Goal: Find specific page/section: Find specific page/section

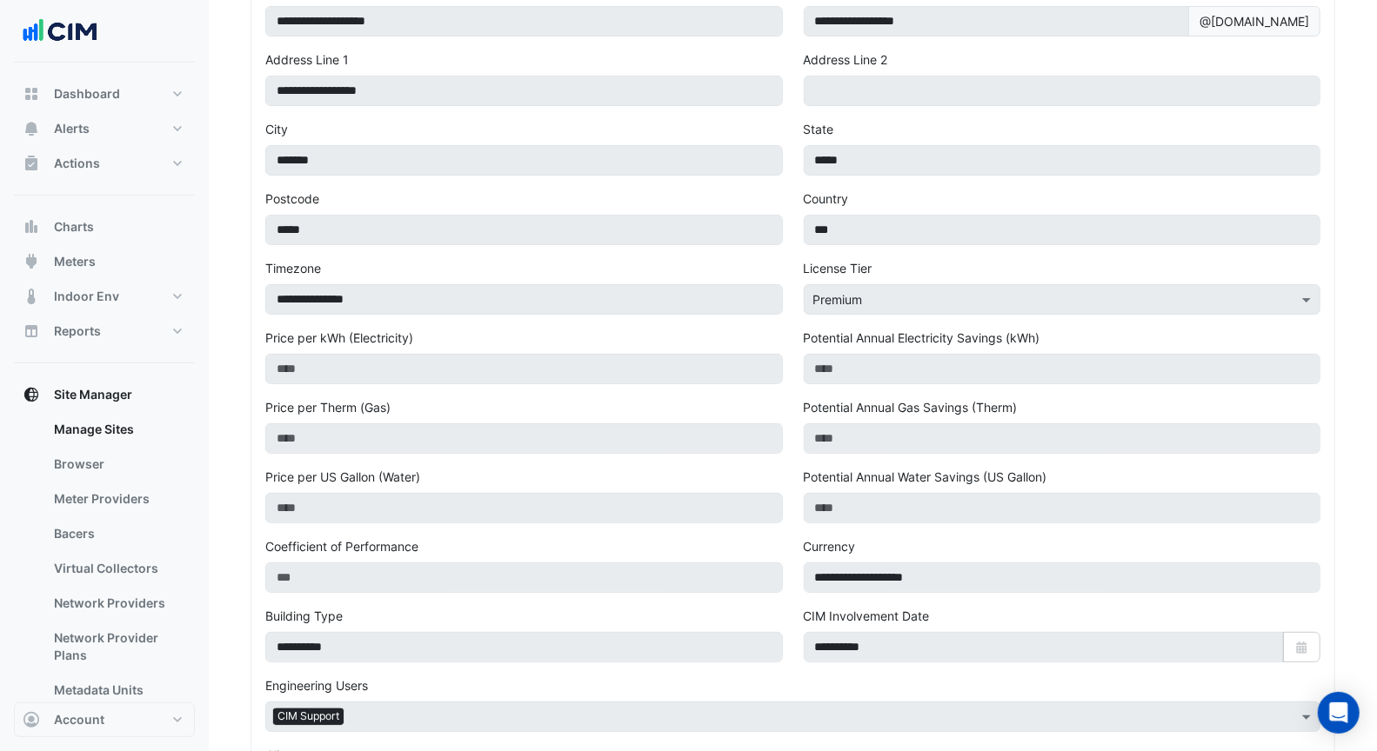
scroll to position [594, 0]
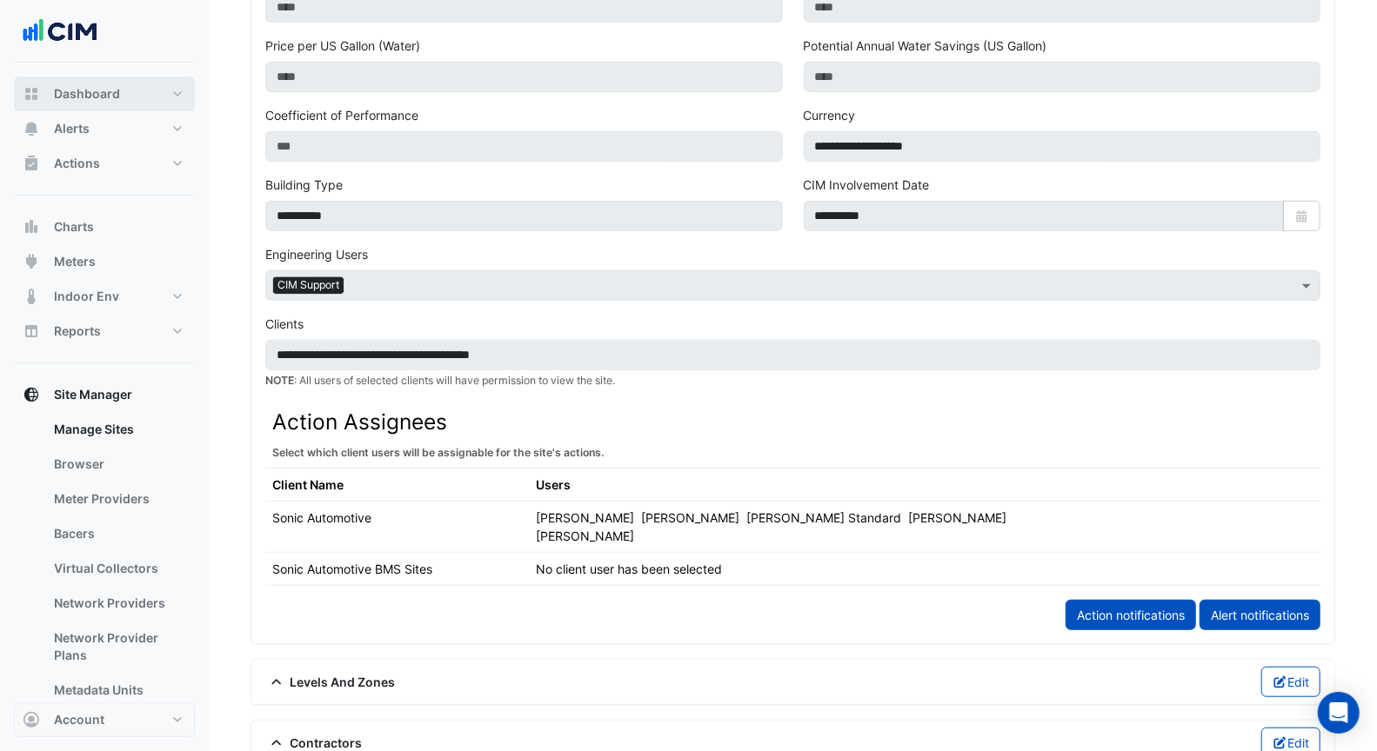
click at [83, 83] on button "Dashboard" at bounding box center [104, 94] width 181 height 35
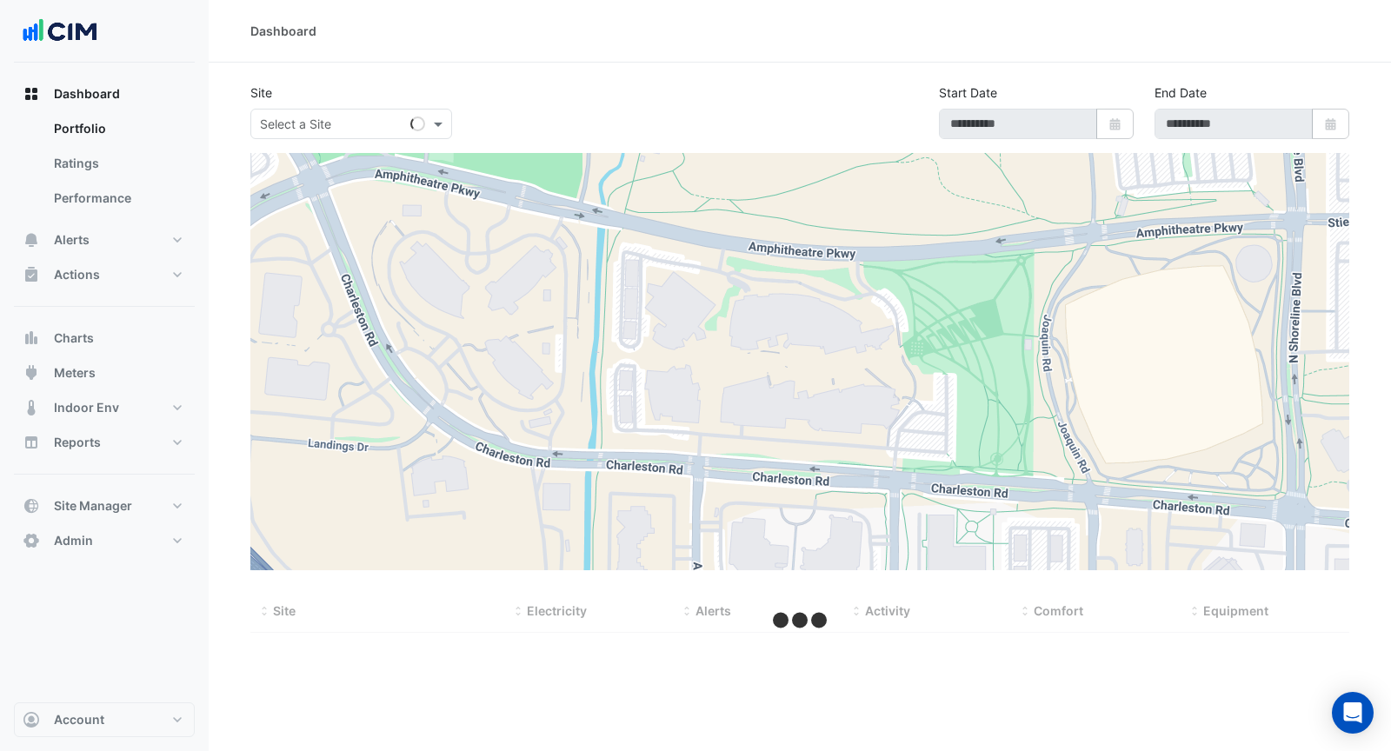
type input "**********"
select select "***"
